Goal: Task Accomplishment & Management: Use online tool/utility

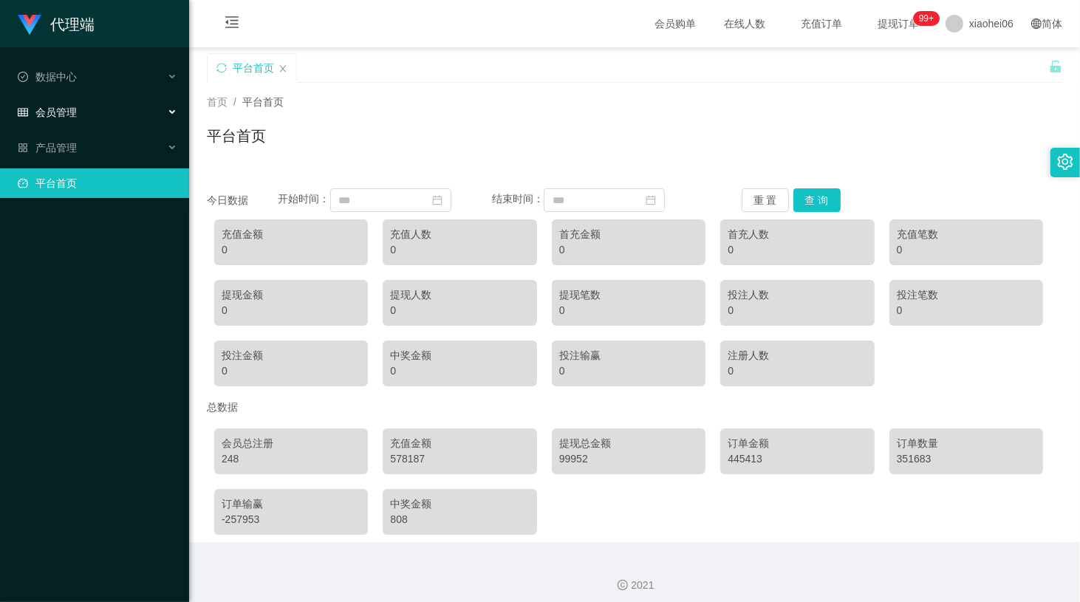
click at [70, 121] on div "会员管理" at bounding box center [94, 112] width 189 height 30
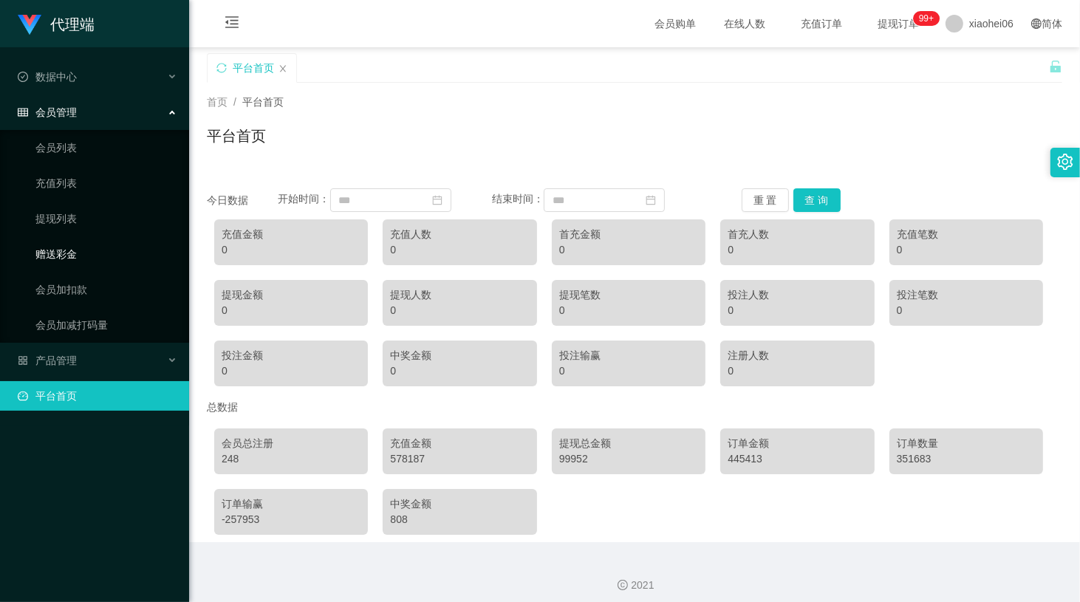
click at [90, 239] on link "赠送彩金" at bounding box center [106, 254] width 142 height 30
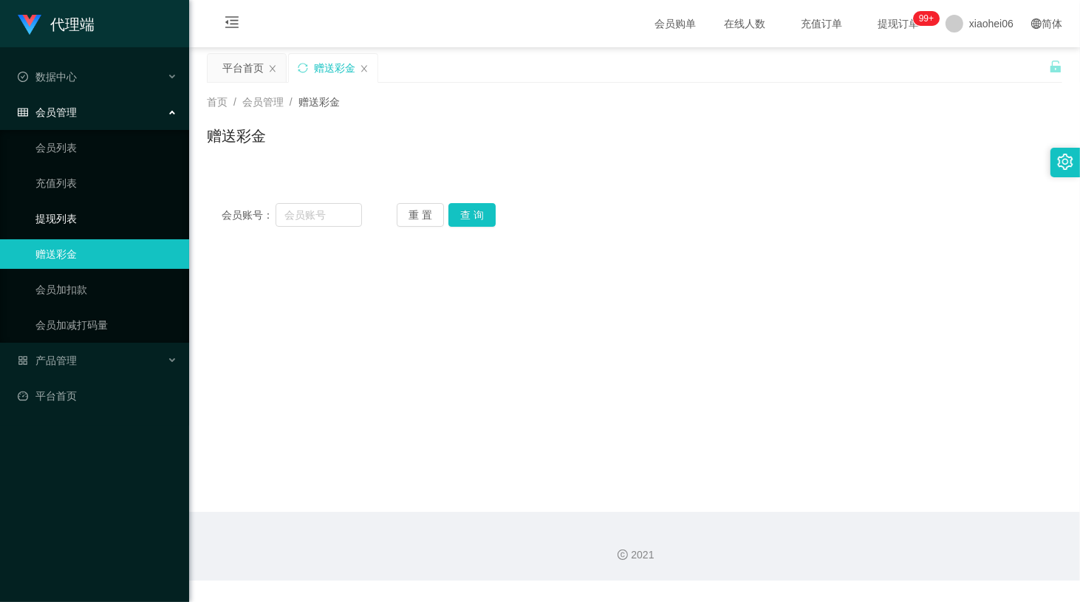
click at [78, 224] on link "提现列表" at bounding box center [106, 219] width 142 height 30
